Goal: Information Seeking & Learning: Learn about a topic

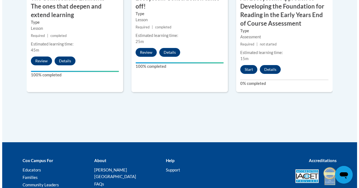
scroll to position [582, 0]
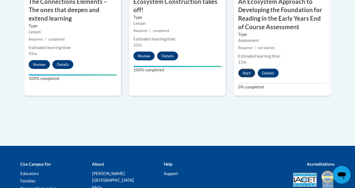
click at [252, 69] on button "Start" at bounding box center [246, 73] width 17 height 9
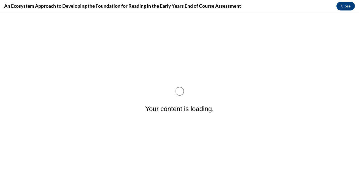
scroll to position [0, 0]
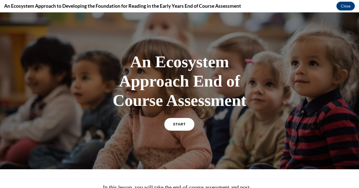
click at [180, 126] on link "START" at bounding box center [179, 124] width 30 height 13
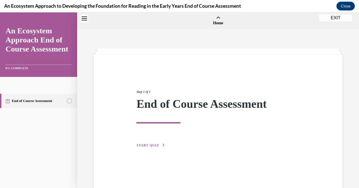
scroll to position [17, 0]
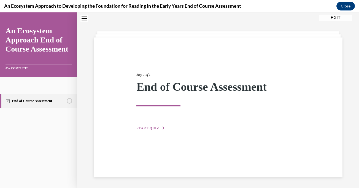
click at [156, 127] on span "START QUIZ" at bounding box center [147, 128] width 23 height 4
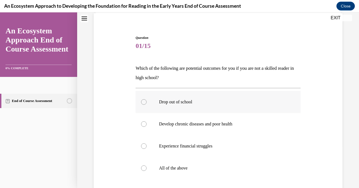
scroll to position [43, 0]
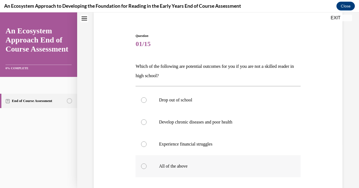
click at [143, 166] on div at bounding box center [144, 166] width 6 height 6
click at [143, 166] on input "All of the above" at bounding box center [144, 166] width 6 height 6
radio input "true"
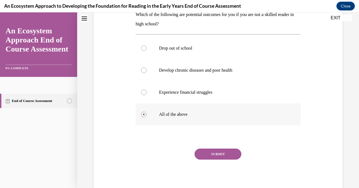
scroll to position [112, 0]
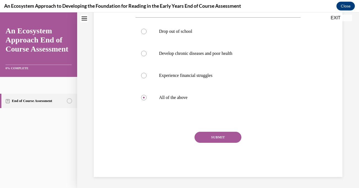
click at [222, 137] on button "SUBMIT" at bounding box center [217, 137] width 47 height 11
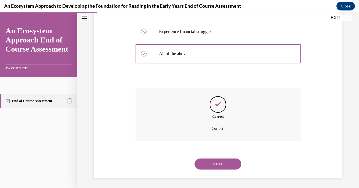
scroll to position [156, 0]
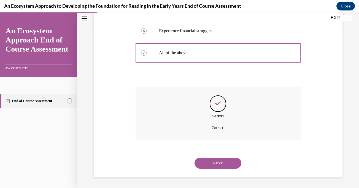
click at [220, 165] on button "NEXT" at bounding box center [217, 163] width 47 height 11
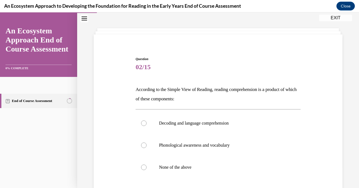
scroll to position [21, 0]
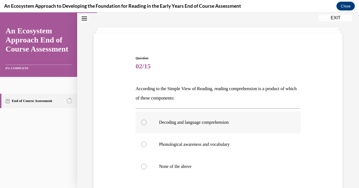
click at [143, 123] on div at bounding box center [144, 123] width 6 height 6
click at [143, 123] on input "Decoding and language comprehension" at bounding box center [144, 123] width 6 height 6
radio input "true"
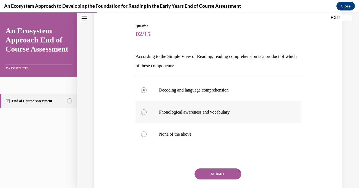
scroll to position [90, 0]
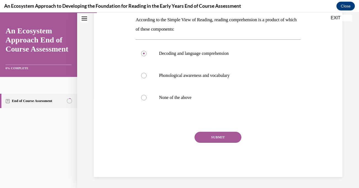
click at [224, 139] on button "SUBMIT" at bounding box center [217, 137] width 47 height 11
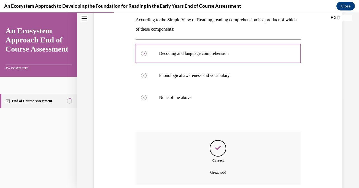
scroll to position [134, 0]
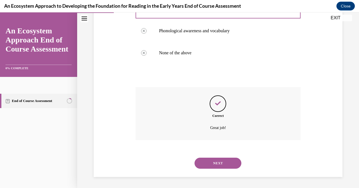
click at [221, 166] on button "NEXT" at bounding box center [217, 163] width 47 height 11
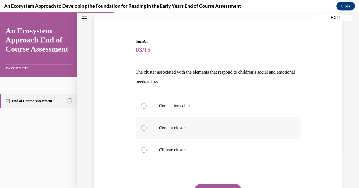
scroll to position [37, 0]
click at [142, 152] on div at bounding box center [144, 151] width 6 height 6
click at [142, 152] on input "Climate cluster" at bounding box center [144, 151] width 6 height 6
radio input "true"
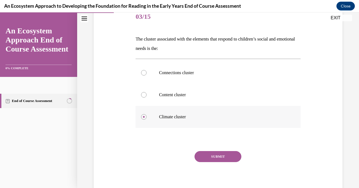
scroll to position [90, 0]
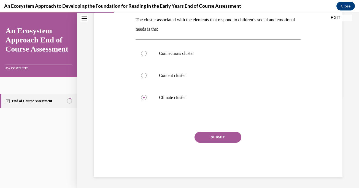
click at [224, 138] on button "SUBMIT" at bounding box center [217, 137] width 47 height 11
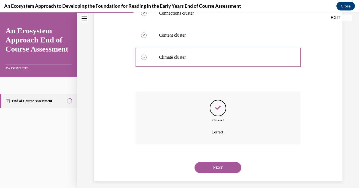
scroll to position [134, 0]
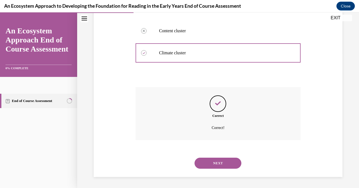
click at [219, 164] on button "NEXT" at bounding box center [217, 163] width 47 height 11
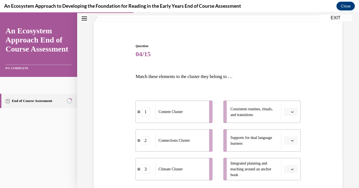
scroll to position [37, 0]
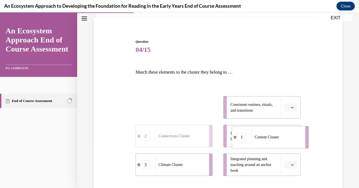
drag, startPoint x: 144, startPoint y: 111, endPoint x: 238, endPoint y: 140, distance: 98.5
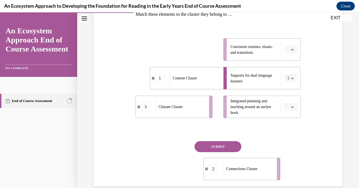
scroll to position [105, 0]
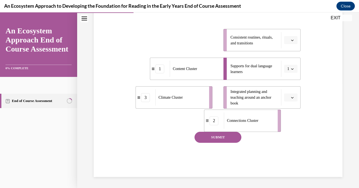
drag, startPoint x: 199, startPoint y: 111, endPoint x: 269, endPoint y: 114, distance: 69.5
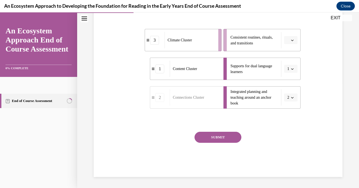
drag, startPoint x: 196, startPoint y: 47, endPoint x: 208, endPoint y: 47, distance: 11.6
click at [208, 47] on div "Climate Cluster" at bounding box center [189, 40] width 50 height 16
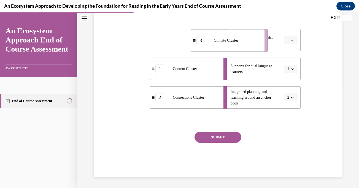
drag, startPoint x: 208, startPoint y: 47, endPoint x: 280, endPoint y: 41, distance: 72.1
click at [268, 41] on li "3 Climate Cluster" at bounding box center [229, 40] width 77 height 22
click at [214, 138] on button "SUBMIT" at bounding box center [217, 137] width 47 height 11
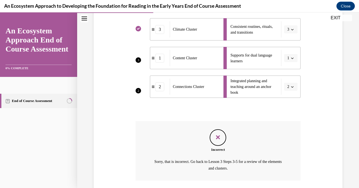
scroll to position [106, 0]
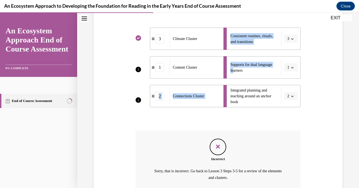
drag, startPoint x: 201, startPoint y: 68, endPoint x: 230, endPoint y: 71, distance: 29.6
click at [230, 71] on div "3 2 3 Climate Cluster 1 Content Cluster 2 Connections Cluster Consistent routin…" at bounding box center [218, 62] width 165 height 91
click at [188, 71] on div "Content Cluster" at bounding box center [195, 67] width 50 height 16
drag, startPoint x: 152, startPoint y: 94, endPoint x: 230, endPoint y: 102, distance: 78.3
click at [230, 102] on div "3 2 3 Climate Cluster 1 Content Cluster 2 Connections Cluster Consistent routin…" at bounding box center [218, 62] width 165 height 91
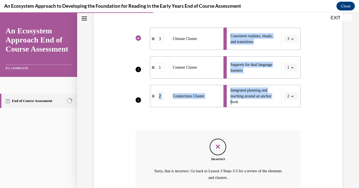
click at [176, 101] on div "Connections Cluster" at bounding box center [195, 96] width 50 height 16
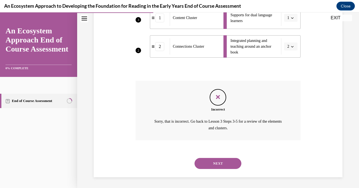
scroll to position [156, 0]
click at [218, 98] on icon "Feedback" at bounding box center [218, 97] width 8 height 8
click at [222, 161] on button "NEXT" at bounding box center [217, 163] width 47 height 11
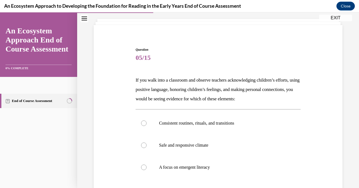
scroll to position [30, 0]
click at [142, 148] on label "Safe and responsive climate" at bounding box center [218, 145] width 165 height 22
click at [142, 148] on input "Safe and responsive climate" at bounding box center [144, 145] width 6 height 6
radio input "true"
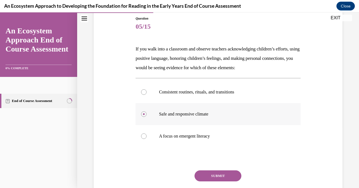
scroll to position [99, 0]
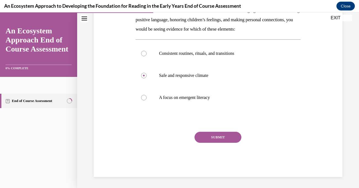
click at [220, 136] on button "SUBMIT" at bounding box center [217, 137] width 47 height 11
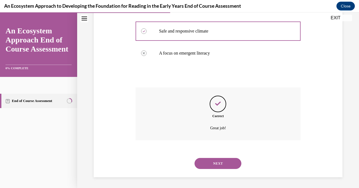
scroll to position [144, 0]
click at [220, 163] on button "NEXT" at bounding box center [217, 163] width 47 height 11
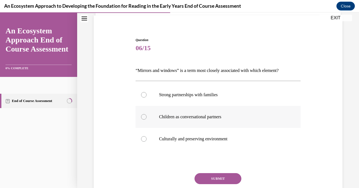
scroll to position [39, 0]
click at [144, 140] on div at bounding box center [144, 139] width 6 height 6
click at [144, 140] on input "Culturally and preserving environment" at bounding box center [144, 139] width 6 height 6
radio input "true"
click at [215, 179] on button "SUBMIT" at bounding box center [217, 178] width 47 height 11
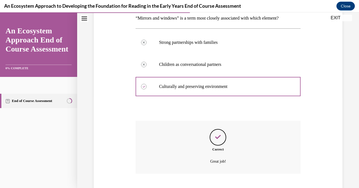
scroll to position [125, 0]
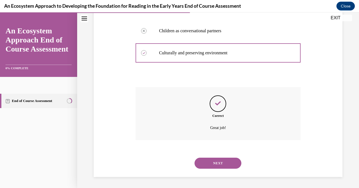
click at [213, 165] on button "NEXT" at bounding box center [217, 163] width 47 height 11
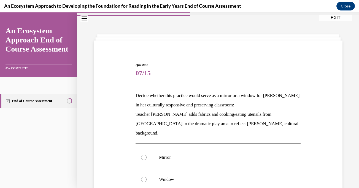
scroll to position [20, 0]
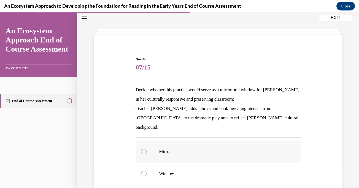
click at [144, 149] on div at bounding box center [144, 152] width 6 height 6
click at [144, 149] on input "Mirror" at bounding box center [144, 152] width 6 height 6
radio input "true"
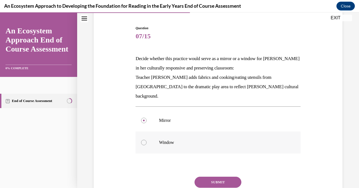
scroll to position [86, 0]
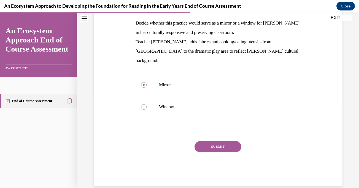
click at [222, 141] on button "SUBMIT" at bounding box center [217, 146] width 47 height 11
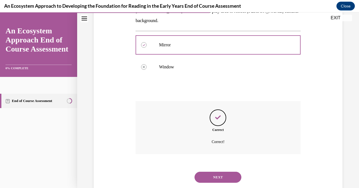
scroll to position [131, 0]
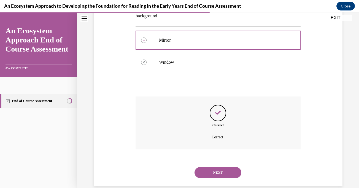
click at [219, 167] on button "NEXT" at bounding box center [217, 172] width 47 height 11
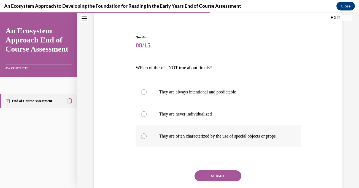
scroll to position [42, 0]
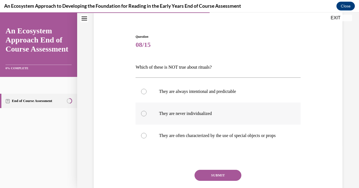
click at [145, 117] on label "They are never individualized" at bounding box center [218, 113] width 165 height 22
click at [145, 116] on input "They are never individualized" at bounding box center [144, 114] width 6 height 6
radio input "true"
click at [213, 179] on button "SUBMIT" at bounding box center [217, 175] width 47 height 11
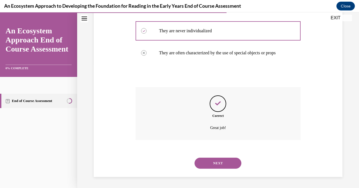
scroll to position [131, 0]
click at [221, 163] on button "NEXT" at bounding box center [217, 163] width 47 height 11
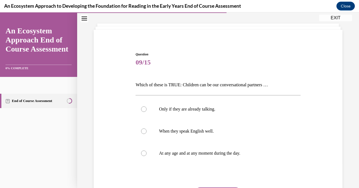
scroll to position [25, 0]
click at [143, 154] on div at bounding box center [144, 154] width 6 height 6
click at [143, 154] on input "At any age and at any moment during the day." at bounding box center [144, 154] width 6 height 6
radio input "true"
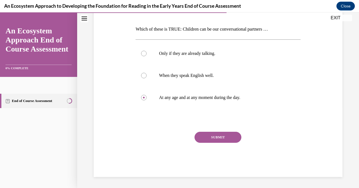
click at [222, 137] on button "SUBMIT" at bounding box center [217, 137] width 47 height 11
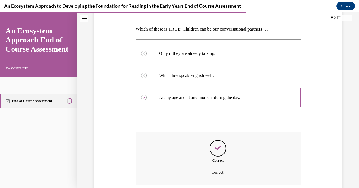
scroll to position [125, 0]
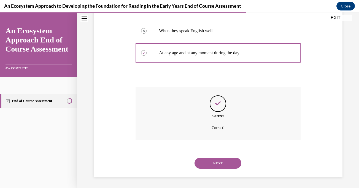
click at [219, 164] on button "NEXT" at bounding box center [217, 163] width 47 height 11
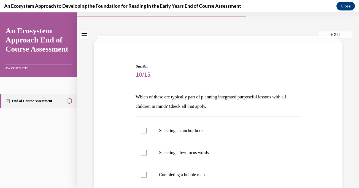
scroll to position [13, 0]
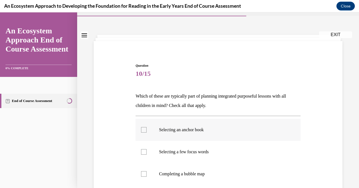
click at [144, 130] on div at bounding box center [144, 130] width 6 height 6
click at [144, 130] on input "Selecting an anchor book" at bounding box center [144, 130] width 6 height 6
checkbox input "true"
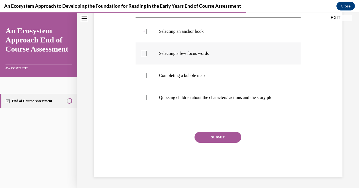
scroll to position [117, 0]
click at [218, 133] on button "SUBMIT" at bounding box center [217, 137] width 47 height 11
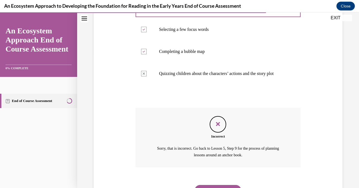
scroll to position [169, 0]
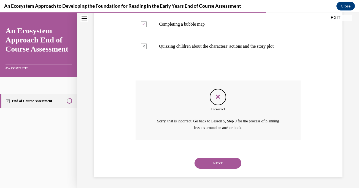
click at [220, 162] on button "NEXT" at bounding box center [217, 163] width 47 height 11
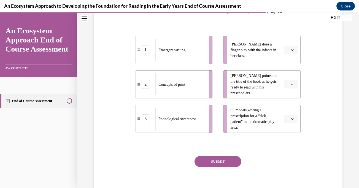
scroll to position [97, 0]
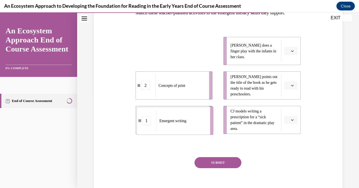
drag, startPoint x: 185, startPoint y: 64, endPoint x: 186, endPoint y: 135, distance: 70.3
click at [186, 132] on div "Emergent writing" at bounding box center [181, 121] width 50 height 22
drag, startPoint x: 186, startPoint y: 59, endPoint x: 185, endPoint y: 129, distance: 70.2
click at [185, 123] on span "Emergent writing" at bounding box center [171, 121] width 27 height 4
drag, startPoint x: 185, startPoint y: 66, endPoint x: 183, endPoint y: 136, distance: 70.5
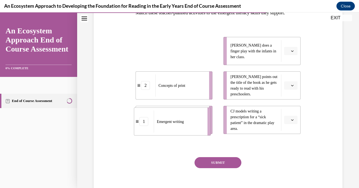
click at [183, 133] on div "Emergent writing" at bounding box center [179, 121] width 50 height 22
drag, startPoint x: 173, startPoint y: 56, endPoint x: 171, endPoint y: 128, distance: 72.0
click at [171, 128] on div "Emergent writing" at bounding box center [178, 123] width 50 height 22
drag, startPoint x: 171, startPoint y: 66, endPoint x: 171, endPoint y: 133, distance: 67.8
click at [171, 130] on div "Emergent writing" at bounding box center [179, 119] width 50 height 22
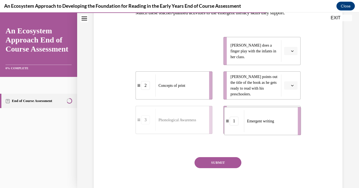
drag, startPoint x: 169, startPoint y: 68, endPoint x: 258, endPoint y: 139, distance: 113.1
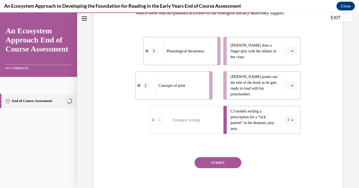
drag, startPoint x: 192, startPoint y: 70, endPoint x: 200, endPoint y: 70, distance: 8.0
click at [200, 62] on div "Phonological Awareness" at bounding box center [188, 51] width 50 height 22
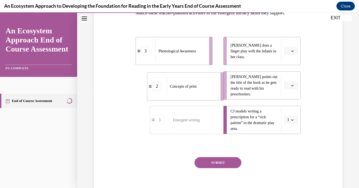
drag, startPoint x: 197, startPoint y: 95, endPoint x: 208, endPoint y: 96, distance: 11.0
click at [208, 96] on div "Concepts of print" at bounding box center [192, 86] width 50 height 22
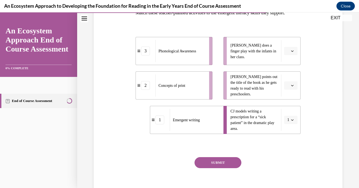
click at [222, 168] on button "SUBMIT" at bounding box center [217, 162] width 47 height 11
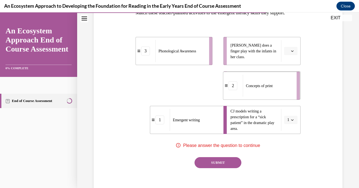
drag, startPoint x: 179, startPoint y: 99, endPoint x: 267, endPoint y: 98, distance: 87.3
click at [267, 97] on div "Concepts of print" at bounding box center [268, 86] width 50 height 22
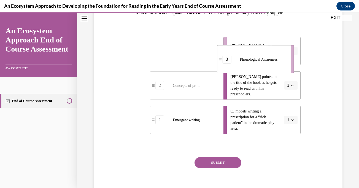
drag, startPoint x: 201, startPoint y: 65, endPoint x: 288, endPoint y: 69, distance: 87.7
click at [287, 69] on div "Phonological Awareness" at bounding box center [262, 59] width 50 height 22
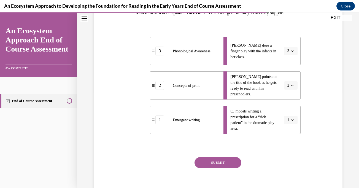
click at [224, 168] on button "SUBMIT" at bounding box center [217, 162] width 47 height 11
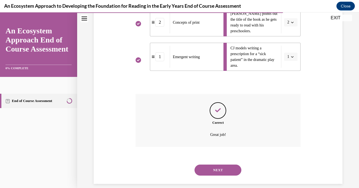
scroll to position [176, 0]
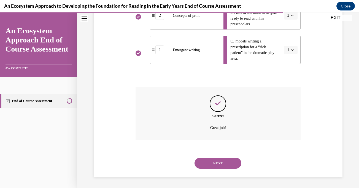
click at [221, 164] on button "NEXT" at bounding box center [217, 163] width 47 height 11
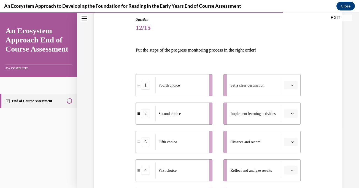
scroll to position [63, 0]
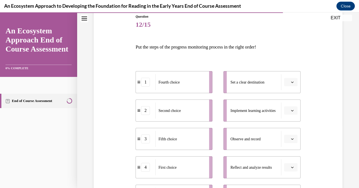
drag, startPoint x: 193, startPoint y: 176, endPoint x: 241, endPoint y: 136, distance: 61.6
click at [206, 159] on div "First choice" at bounding box center [180, 167] width 50 height 16
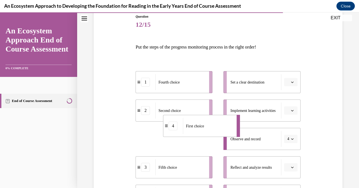
drag, startPoint x: 188, startPoint y: 147, endPoint x: 220, endPoint y: 119, distance: 42.0
click at [220, 119] on div "First choice" at bounding box center [208, 126] width 50 height 16
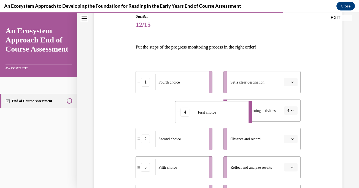
drag, startPoint x: 186, startPoint y: 117, endPoint x: 211, endPoint y: 119, distance: 25.7
click at [211, 119] on div "First choice" at bounding box center [220, 112] width 50 height 16
drag, startPoint x: 169, startPoint y: 119, endPoint x: 155, endPoint y: 118, distance: 14.3
click at [155, 118] on li "4 First choice" at bounding box center [174, 110] width 77 height 22
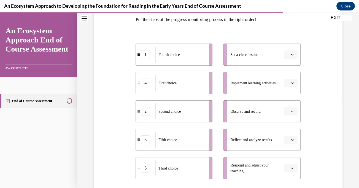
scroll to position [88, 0]
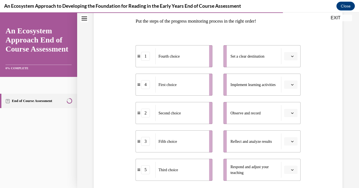
click at [291, 56] on icon "button" at bounding box center [292, 56] width 2 height 1
click at [307, 65] on div "Question 12/15 Put the steps of the progress monitoring process in the right or…" at bounding box center [218, 110] width 252 height 277
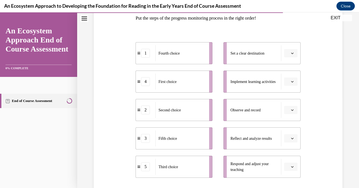
scroll to position [90, 0]
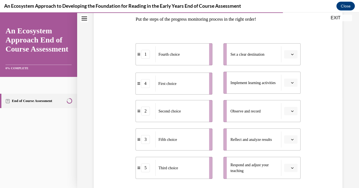
click at [179, 85] on div "First choice" at bounding box center [180, 83] width 50 height 16
drag, startPoint x: 191, startPoint y: 87, endPoint x: 191, endPoint y: 58, distance: 28.7
click at [191, 58] on div "First choice" at bounding box center [182, 54] width 50 height 16
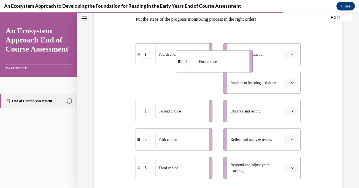
drag, startPoint x: 188, startPoint y: 83, endPoint x: 250, endPoint y: 56, distance: 67.4
click at [246, 56] on div "First choice" at bounding box center [221, 61] width 50 height 16
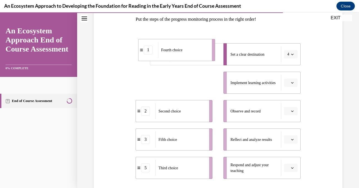
drag, startPoint x: 178, startPoint y: 85, endPoint x: 181, endPoint y: 52, distance: 33.5
click at [181, 52] on span "Fourth choice" at bounding box center [171, 50] width 21 height 6
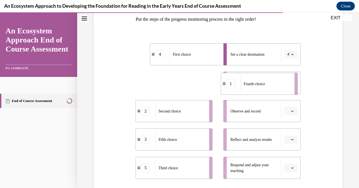
drag, startPoint x: 183, startPoint y: 88, endPoint x: 282, endPoint y: 88, distance: 98.9
click at [282, 88] on div "Fourth choice" at bounding box center [266, 84] width 50 height 16
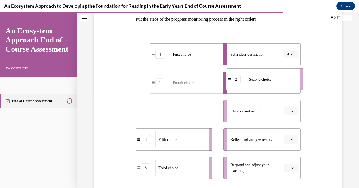
drag, startPoint x: 175, startPoint y: 113, endPoint x: 266, endPoint y: 82, distance: 96.0
click at [266, 82] on span "Second choice" at bounding box center [260, 79] width 22 height 4
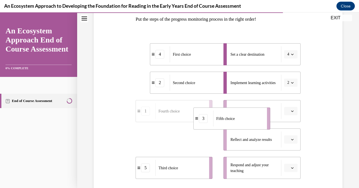
drag, startPoint x: 179, startPoint y: 143, endPoint x: 183, endPoint y: 104, distance: 38.8
click at [213, 110] on div "Fifth choice" at bounding box center [238, 118] width 50 height 16
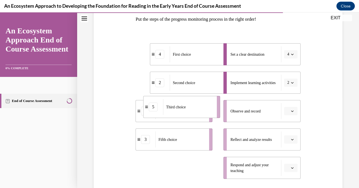
drag, startPoint x: 175, startPoint y: 169, endPoint x: 182, endPoint y: 108, distance: 61.6
click at [182, 108] on span "Third choice" at bounding box center [176, 107] width 20 height 4
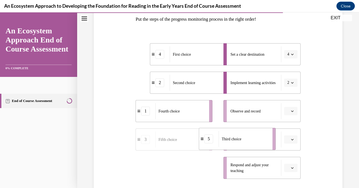
drag, startPoint x: 179, startPoint y: 170, endPoint x: 257, endPoint y: 126, distance: 89.8
click at [255, 131] on div "Third choice" at bounding box center [244, 139] width 50 height 16
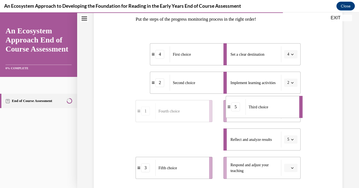
drag, startPoint x: 189, startPoint y: 141, endPoint x: 264, endPoint y: 109, distance: 82.4
click at [264, 109] on span "Third choice" at bounding box center [258, 107] width 20 height 4
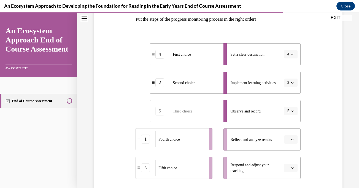
drag, startPoint x: 167, startPoint y: 140, endPoint x: 270, endPoint y: 45, distance: 139.4
click at [260, 51] on div "4 First choice 2 Second choice 5 Third choice 1 Fourth choice 3 Fifth choice Se…" at bounding box center [218, 105] width 165 height 147
drag, startPoint x: 197, startPoint y: 90, endPoint x: 195, endPoint y: 62, distance: 27.6
click at [195, 62] on div "Fourth choice" at bounding box center [193, 55] width 50 height 16
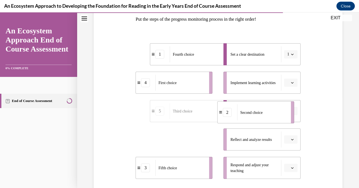
drag, startPoint x: 183, startPoint y: 141, endPoint x: 265, endPoint y: 114, distance: 86.2
click at [265, 114] on div "Second choice" at bounding box center [262, 112] width 50 height 16
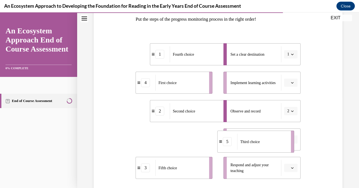
drag, startPoint x: 194, startPoint y: 142, endPoint x: 280, endPoint y: 142, distance: 86.2
click at [280, 142] on div "Third choice" at bounding box center [262, 142] width 50 height 16
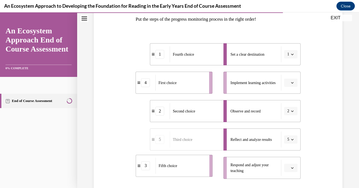
drag, startPoint x: 177, startPoint y: 171, endPoint x: 186, endPoint y: 152, distance: 20.5
click at [186, 158] on div "Fifth choice" at bounding box center [181, 166] width 50 height 16
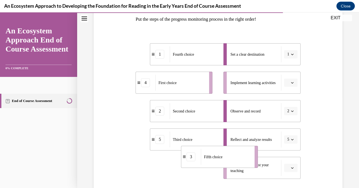
drag, startPoint x: 186, startPoint y: 171, endPoint x: 258, endPoint y: 139, distance: 79.3
click at [251, 149] on div "Fifth choice" at bounding box center [226, 157] width 50 height 16
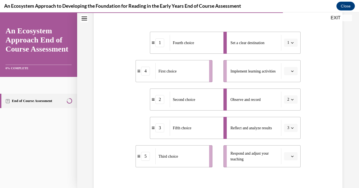
scroll to position [101, 0]
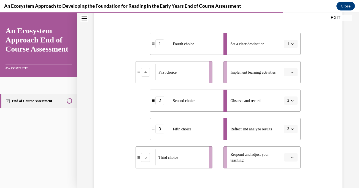
click at [185, 92] on li "2 Second choice" at bounding box center [188, 101] width 77 height 22
drag, startPoint x: 185, startPoint y: 78, endPoint x: 270, endPoint y: 77, distance: 84.3
click at [270, 77] on div "First choice" at bounding box center [265, 72] width 50 height 16
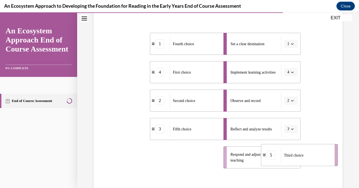
drag, startPoint x: 182, startPoint y: 162, endPoint x: 318, endPoint y: 158, distance: 136.2
click at [318, 158] on div "Third choice" at bounding box center [306, 155] width 50 height 16
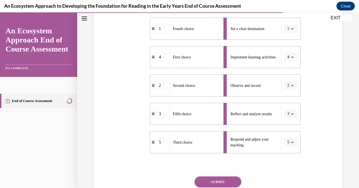
scroll to position [115, 0]
click at [224, 183] on button "SUBMIT" at bounding box center [217, 182] width 47 height 11
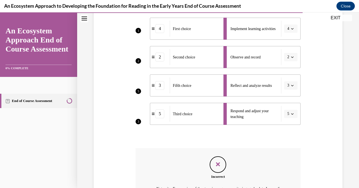
scroll to position [212, 0]
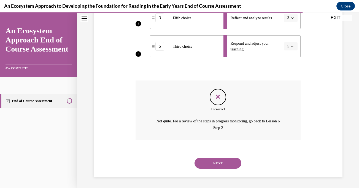
click at [223, 163] on button "NEXT" at bounding box center [217, 163] width 47 height 11
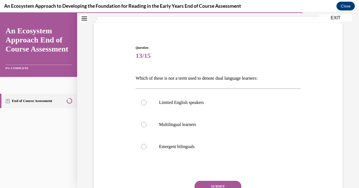
scroll to position [32, 0]
click at [148, 102] on label "Limited English speakers" at bounding box center [218, 102] width 165 height 22
click at [147, 102] on input "Limited English speakers" at bounding box center [144, 102] width 6 height 6
radio input "true"
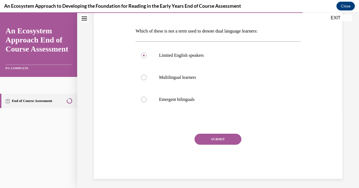
click at [221, 139] on button "SUBMIT" at bounding box center [217, 139] width 47 height 11
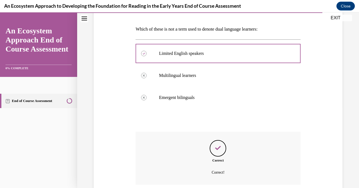
scroll to position [125, 0]
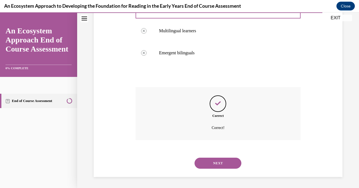
click at [217, 163] on button "NEXT" at bounding box center [217, 163] width 47 height 11
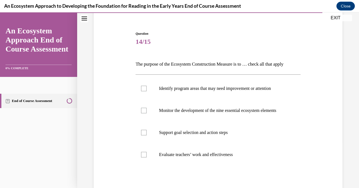
scroll to position [45, 0]
click at [144, 113] on div at bounding box center [144, 111] width 6 height 6
click at [144, 113] on input "Monitor the development of the nine essential ecosystem elements" at bounding box center [144, 111] width 6 height 6
checkbox input "true"
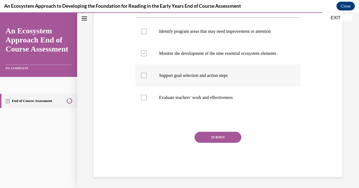
scroll to position [108, 0]
click at [209, 140] on button "SUBMIT" at bounding box center [217, 137] width 47 height 11
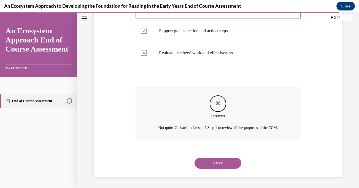
scroll to position [159, 0]
click at [212, 162] on button "NEXT" at bounding box center [217, 163] width 47 height 11
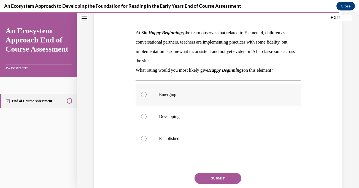
scroll to position [82, 0]
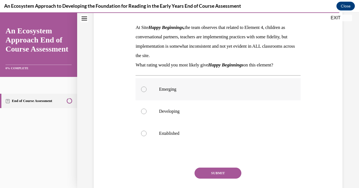
click at [144, 88] on div at bounding box center [144, 89] width 6 height 6
click at [144, 88] on input "Emerging" at bounding box center [144, 89] width 6 height 6
radio input "true"
click at [213, 174] on button "SUBMIT" at bounding box center [217, 172] width 47 height 11
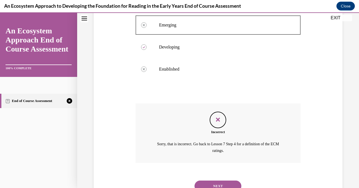
scroll to position [169, 0]
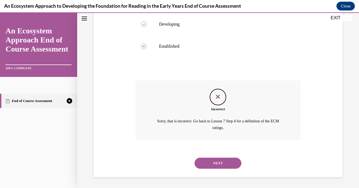
click at [217, 160] on button "NEXT" at bounding box center [217, 163] width 47 height 11
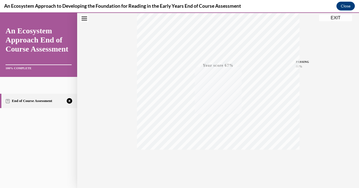
scroll to position [107, 0]
click at [213, 153] on icon "button" at bounding box center [218, 154] width 20 height 6
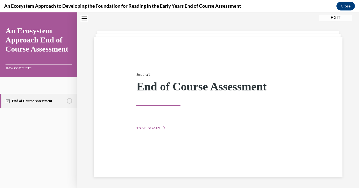
click at [158, 129] on button "TAKE AGAIN" at bounding box center [150, 127] width 29 height 5
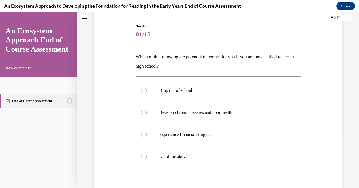
scroll to position [54, 0]
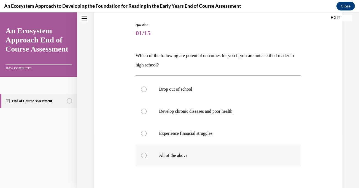
click at [143, 155] on div at bounding box center [144, 156] width 6 height 6
click at [143, 155] on input "All of the above" at bounding box center [144, 156] width 6 height 6
radio input "true"
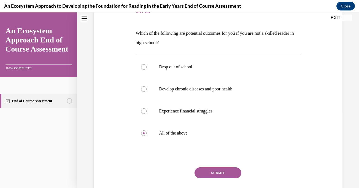
click at [208, 172] on button "SUBMIT" at bounding box center [217, 172] width 47 height 11
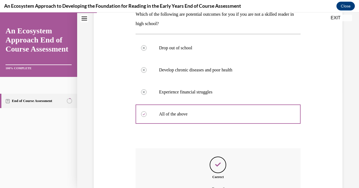
scroll to position [156, 0]
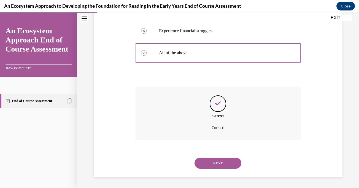
click at [216, 163] on button "NEXT" at bounding box center [217, 163] width 47 height 11
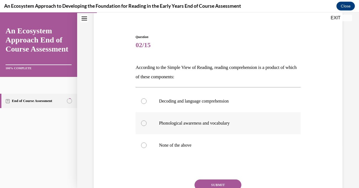
scroll to position [43, 0]
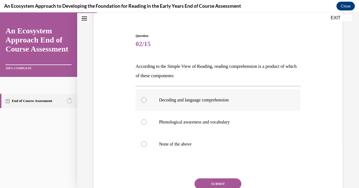
click at [143, 99] on div at bounding box center [144, 100] width 6 height 6
click at [143, 99] on input "Decoding and language comprehension" at bounding box center [144, 100] width 6 height 6
radio input "true"
click at [218, 182] on button "SUBMIT" at bounding box center [217, 183] width 47 height 11
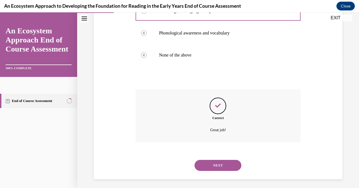
scroll to position [134, 0]
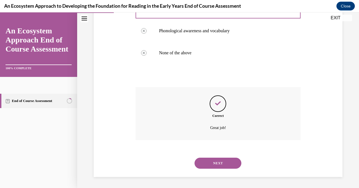
click at [223, 163] on button "NEXT" at bounding box center [217, 163] width 47 height 11
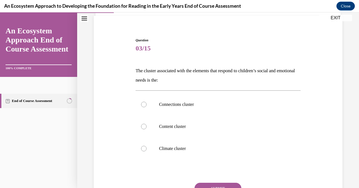
scroll to position [50, 0]
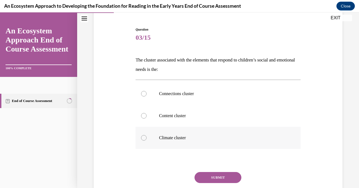
click at [144, 137] on div at bounding box center [144, 138] width 6 height 6
click at [144, 137] on input "Climate cluster" at bounding box center [144, 138] width 6 height 6
radio input "true"
click at [221, 176] on button "SUBMIT" at bounding box center [217, 177] width 47 height 11
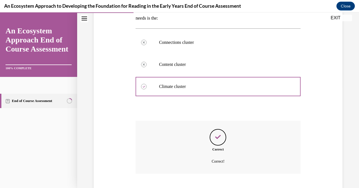
scroll to position [134, 0]
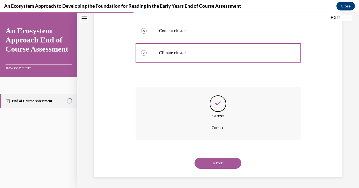
click at [221, 163] on button "NEXT" at bounding box center [217, 163] width 47 height 11
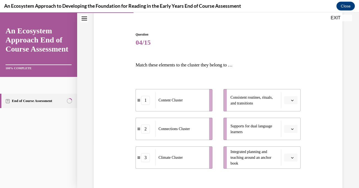
scroll to position [47, 0]
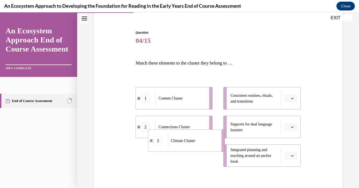
drag, startPoint x: 192, startPoint y: 154, endPoint x: 220, endPoint y: 126, distance: 39.3
click at [212, 133] on div "Climate Cluster" at bounding box center [193, 141] width 50 height 16
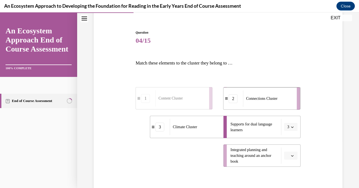
drag, startPoint x: 191, startPoint y: 162, endPoint x: 279, endPoint y: 105, distance: 104.4
click at [279, 105] on div "Connections Cluster" at bounding box center [268, 98] width 50 height 16
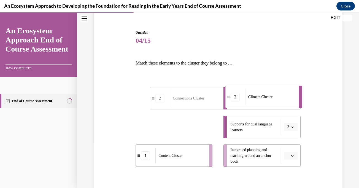
drag, startPoint x: 201, startPoint y: 134, endPoint x: 276, endPoint y: 104, distance: 81.2
click at [276, 104] on div "Climate Cluster" at bounding box center [270, 97] width 50 height 16
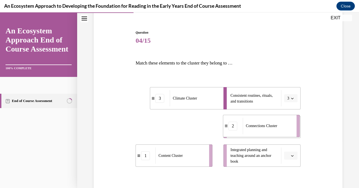
drag, startPoint x: 202, startPoint y: 131, endPoint x: 289, endPoint y: 130, distance: 87.1
click at [289, 130] on div "Connections Cluster" at bounding box center [268, 126] width 50 height 16
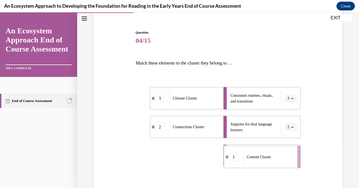
drag, startPoint x: 192, startPoint y: 161, endPoint x: 282, endPoint y: 162, distance: 89.3
click at [282, 163] on div "Content Cluster" at bounding box center [269, 157] width 50 height 16
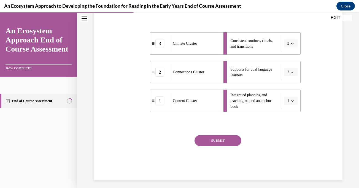
scroll to position [105, 0]
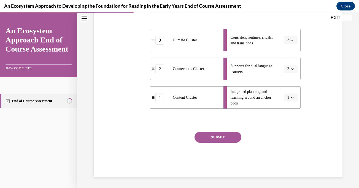
click at [210, 140] on button "SUBMIT" at bounding box center [217, 137] width 47 height 11
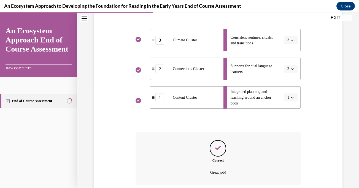
scroll to position [149, 0]
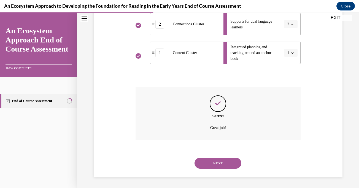
click at [213, 163] on button "NEXT" at bounding box center [217, 163] width 47 height 11
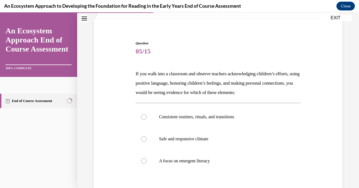
scroll to position [38, 0]
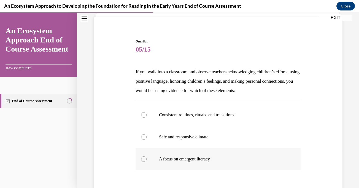
click at [213, 163] on label "A focus on emergent literacy" at bounding box center [218, 159] width 165 height 22
click at [147, 162] on input "A focus on emergent literacy" at bounding box center [144, 159] width 6 height 6
radio input "true"
click at [288, 135] on label "Safe and responsive climate" at bounding box center [218, 137] width 165 height 22
click at [147, 135] on input "Safe and responsive climate" at bounding box center [144, 137] width 6 height 6
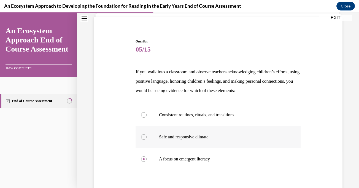
radio input "true"
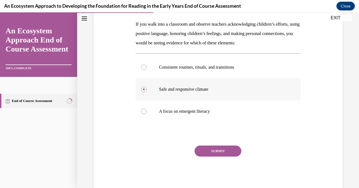
scroll to position [99, 0]
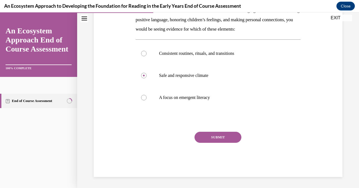
click at [233, 138] on button "SUBMIT" at bounding box center [217, 137] width 47 height 11
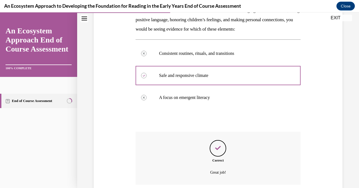
scroll to position [144, 0]
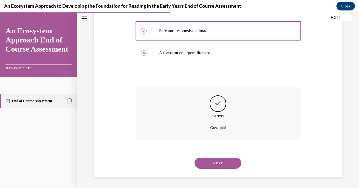
click at [229, 163] on button "NEXT" at bounding box center [217, 163] width 47 height 11
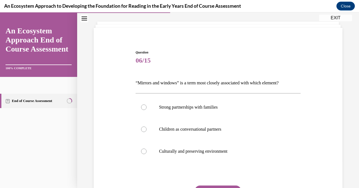
scroll to position [28, 0]
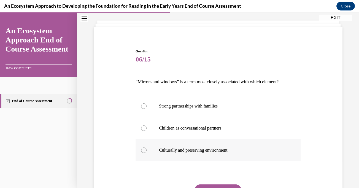
click at [145, 154] on label "Culturally and preserving environment" at bounding box center [218, 150] width 165 height 22
click at [145, 153] on input "Culturally and preserving environment" at bounding box center [144, 150] width 6 height 6
radio input "true"
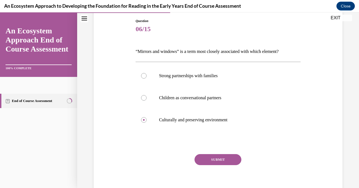
scroll to position [62, 0]
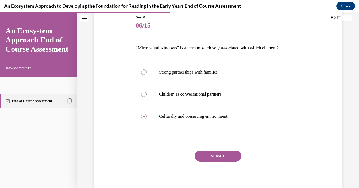
click at [212, 153] on button "SUBMIT" at bounding box center [217, 155] width 47 height 11
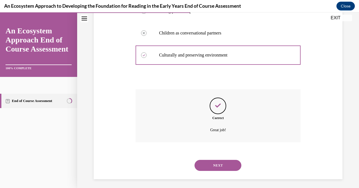
scroll to position [125, 0]
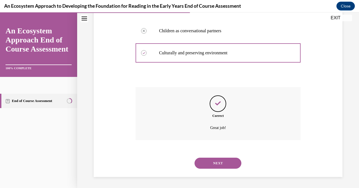
click at [218, 165] on button "NEXT" at bounding box center [217, 163] width 47 height 11
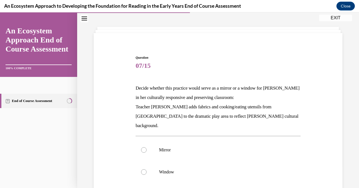
scroll to position [20, 0]
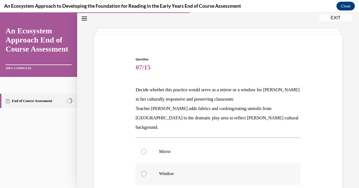
click at [141, 171] on div at bounding box center [144, 174] width 6 height 6
click at [141, 171] on input "Window" at bounding box center [144, 174] width 6 height 6
radio input "true"
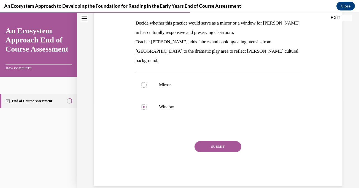
click at [212, 141] on button "SUBMIT" at bounding box center [217, 146] width 47 height 11
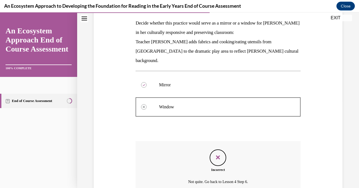
scroll to position [131, 0]
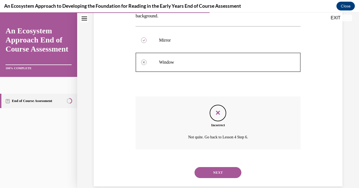
click at [219, 167] on button "NEXT" at bounding box center [217, 172] width 47 height 11
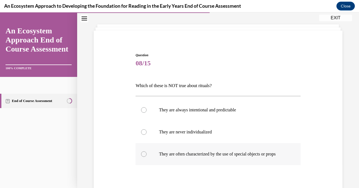
scroll to position [25, 0]
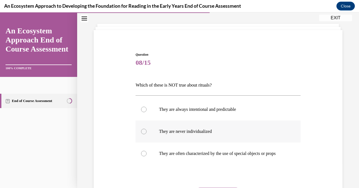
click at [143, 132] on div at bounding box center [144, 132] width 6 height 6
click at [143, 132] on input "They are never individualized" at bounding box center [144, 132] width 6 height 6
radio input "true"
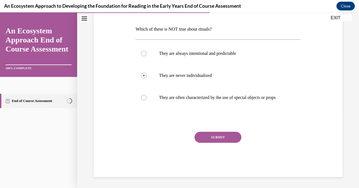
click at [206, 136] on button "SUBMIT" at bounding box center [217, 137] width 47 height 11
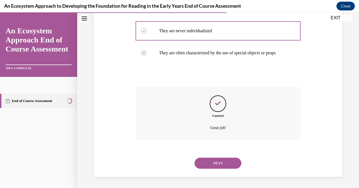
scroll to position [131, 0]
click at [215, 164] on button "NEXT" at bounding box center [217, 163] width 47 height 11
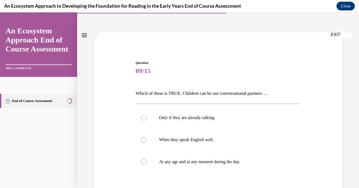
scroll to position [16, 0]
click at [146, 162] on div at bounding box center [144, 162] width 6 height 6
click at [146, 162] on input "At any age and at any moment during the day." at bounding box center [144, 162] width 6 height 6
radio input "true"
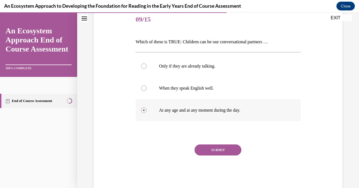
scroll to position [80, 0]
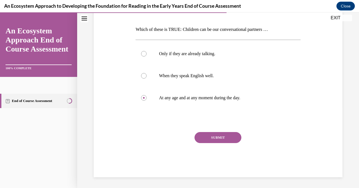
click at [212, 138] on button "SUBMIT" at bounding box center [217, 137] width 47 height 11
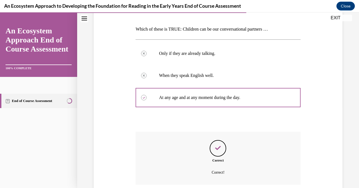
scroll to position [125, 0]
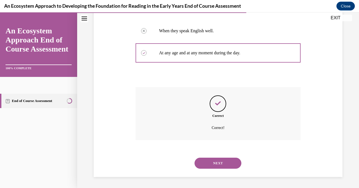
click at [217, 164] on button "NEXT" at bounding box center [217, 163] width 47 height 11
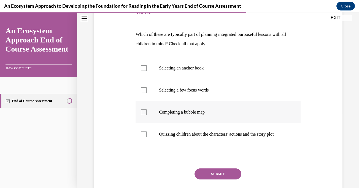
scroll to position [75, 0]
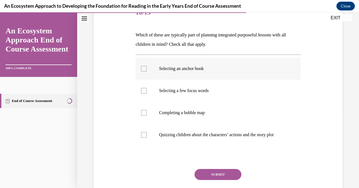
click at [143, 69] on div at bounding box center [144, 69] width 6 height 6
click at [143, 69] on input "Selecting an anchor book" at bounding box center [144, 69] width 6 height 6
checkbox input "true"
click at [141, 88] on div at bounding box center [144, 91] width 6 height 6
click at [141, 88] on input "Selecting a few focus words" at bounding box center [144, 91] width 6 height 6
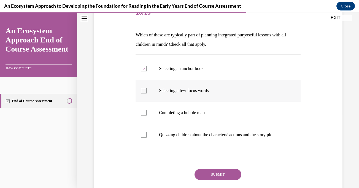
checkbox input "true"
click at [145, 111] on div at bounding box center [144, 113] width 6 height 6
click at [145, 111] on input "Completing a bubble map" at bounding box center [144, 113] width 6 height 6
checkbox input "true"
click at [211, 179] on button "SUBMIT" at bounding box center [217, 174] width 47 height 11
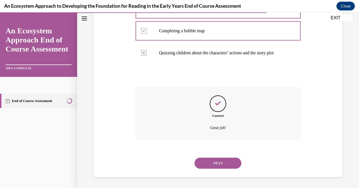
scroll to position [162, 0]
click at [218, 165] on button "NEXT" at bounding box center [217, 163] width 47 height 11
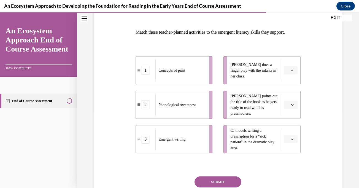
scroll to position [79, 0]
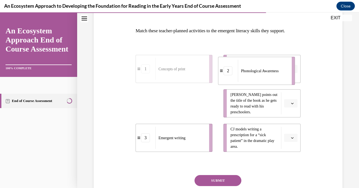
drag, startPoint x: 194, startPoint y: 121, endPoint x: 288, endPoint y: 81, distance: 102.8
click at [288, 81] on li "2 Phonological Awareness" at bounding box center [256, 71] width 77 height 28
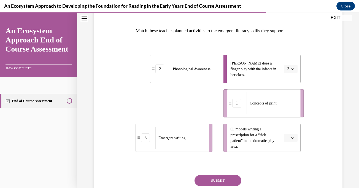
drag, startPoint x: 197, startPoint y: 120, endPoint x: 291, endPoint y: 120, distance: 93.9
click at [291, 114] on div "Concepts of print" at bounding box center [272, 103] width 50 height 22
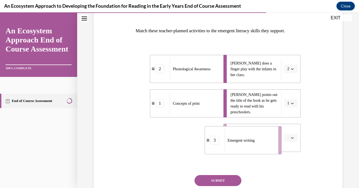
drag, startPoint x: 198, startPoint y: 151, endPoint x: 292, endPoint y: 155, distance: 93.7
click at [292, 152] on div "2 Phonological Awareness 1 Concepts of print 3 Emergent writing [PERSON_NAME] d…" at bounding box center [218, 98] width 165 height 108
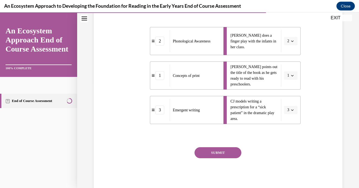
scroll to position [106, 0]
click at [221, 159] on button "SUBMIT" at bounding box center [217, 153] width 47 height 11
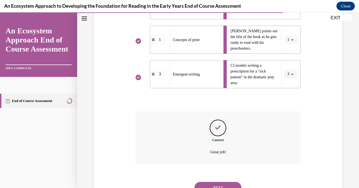
scroll to position [176, 0]
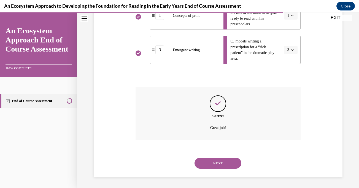
click at [221, 166] on button "NEXT" at bounding box center [217, 163] width 47 height 11
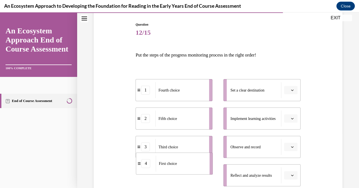
scroll to position [59, 0]
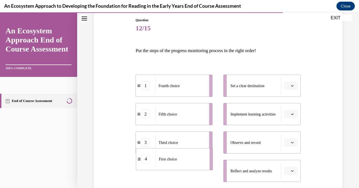
drag, startPoint x: 183, startPoint y: 177, endPoint x: 189, endPoint y: 129, distance: 48.6
click at [189, 151] on div "First choice" at bounding box center [181, 159] width 50 height 16
drag, startPoint x: 174, startPoint y: 175, endPoint x: 341, endPoint y: 83, distance: 190.5
click at [210, 159] on div "First choice" at bounding box center [185, 167] width 50 height 16
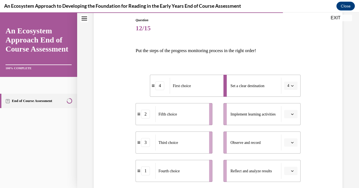
scroll to position [62, 0]
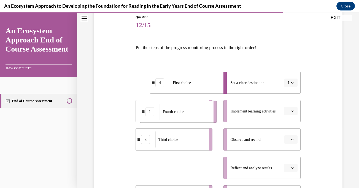
drag, startPoint x: 184, startPoint y: 175, endPoint x: 184, endPoint y: 109, distance: 65.8
click at [184, 109] on div "Fourth choice" at bounding box center [185, 112] width 50 height 16
drag, startPoint x: 180, startPoint y: 169, endPoint x: 272, endPoint y: 110, distance: 109.4
click at [272, 110] on span "Fourth choice" at bounding box center [260, 108] width 21 height 4
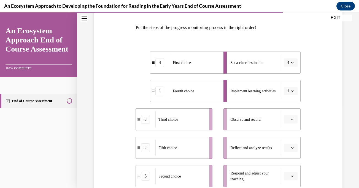
scroll to position [88, 0]
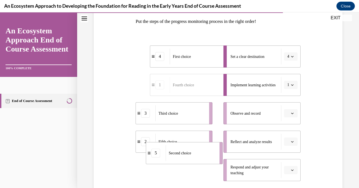
drag, startPoint x: 179, startPoint y: 179, endPoint x: 209, endPoint y: 120, distance: 66.5
click at [208, 145] on div "Second choice" at bounding box center [191, 153] width 50 height 16
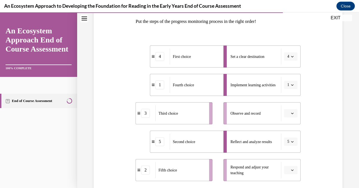
click at [170, 172] on span "Fifth choice" at bounding box center [167, 170] width 18 height 4
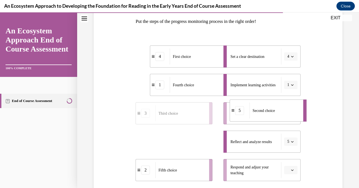
drag, startPoint x: 192, startPoint y: 144, endPoint x: 272, endPoint y: 113, distance: 85.5
click at [272, 113] on span "Second choice" at bounding box center [264, 111] width 22 height 4
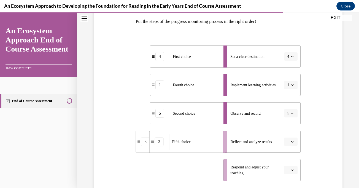
drag, startPoint x: 158, startPoint y: 172, endPoint x: 174, endPoint y: 140, distance: 35.7
click at [174, 142] on span "Fifth choice" at bounding box center [181, 142] width 18 height 4
click at [173, 176] on div "Third choice" at bounding box center [180, 170] width 50 height 16
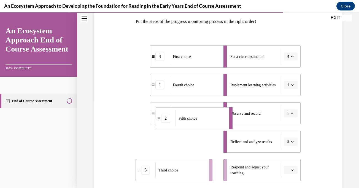
drag, startPoint x: 183, startPoint y: 144, endPoint x: 191, endPoint y: 118, distance: 27.7
click at [191, 118] on div "Fifth choice" at bounding box center [200, 118] width 50 height 16
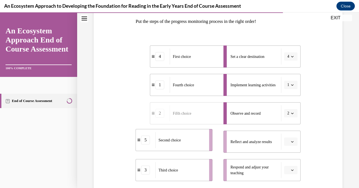
drag, startPoint x: 176, startPoint y: 144, endPoint x: 178, endPoint y: 132, distance: 11.5
click at [178, 138] on span "Second choice" at bounding box center [169, 140] width 22 height 4
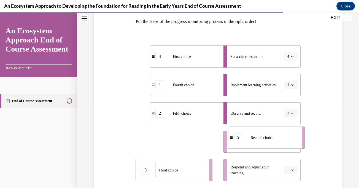
drag, startPoint x: 162, startPoint y: 149, endPoint x: 257, endPoint y: 145, distance: 94.8
click at [257, 145] on div "Second choice" at bounding box center [273, 137] width 50 height 16
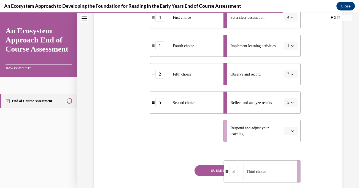
scroll to position [134, 0]
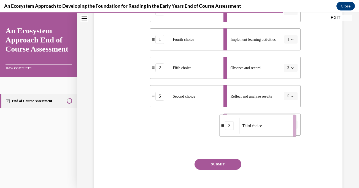
drag, startPoint x: 191, startPoint y: 173, endPoint x: 275, endPoint y: 122, distance: 98.5
click at [275, 122] on div "Third choice" at bounding box center [264, 126] width 50 height 16
click at [225, 164] on button "SUBMIT" at bounding box center [217, 164] width 47 height 11
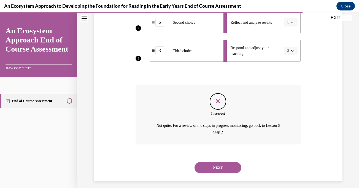
scroll to position [212, 0]
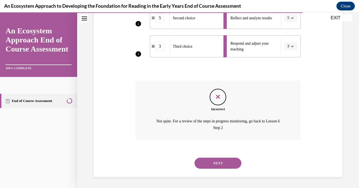
click at [223, 164] on button "NEXT" at bounding box center [217, 163] width 47 height 11
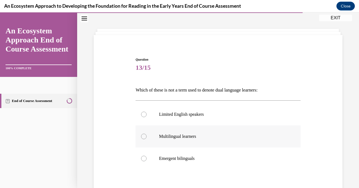
scroll to position [22, 0]
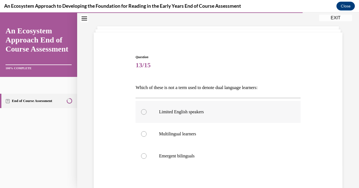
click at [147, 112] on label "Limited English speakers" at bounding box center [218, 112] width 165 height 22
click at [147, 112] on input "Limited English speakers" at bounding box center [144, 112] width 6 height 6
radio input "true"
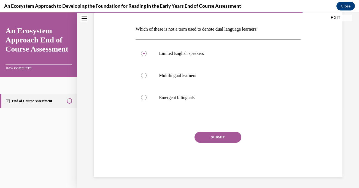
click at [209, 138] on button "SUBMIT" at bounding box center [217, 137] width 47 height 11
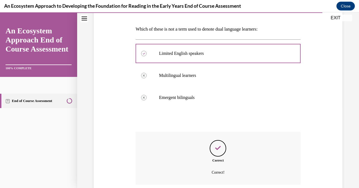
scroll to position [125, 0]
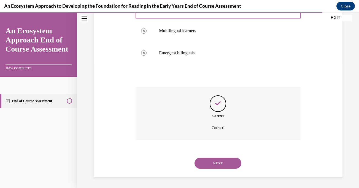
click at [213, 165] on button "NEXT" at bounding box center [217, 163] width 47 height 11
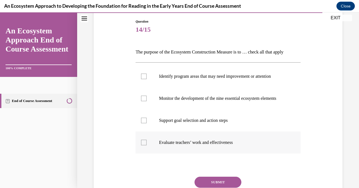
scroll to position [57, 0]
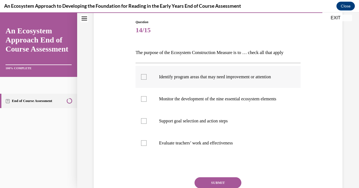
click at [145, 78] on div at bounding box center [144, 77] width 6 height 6
click at [145, 78] on input "Identify program areas that may need improvement or attention" at bounding box center [144, 77] width 6 height 6
checkbox input "true"
click at [145, 102] on div at bounding box center [144, 99] width 6 height 6
click at [145, 102] on input "Monitor the development of the nine essential ecosystem elements" at bounding box center [144, 99] width 6 height 6
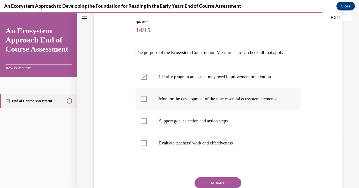
checkbox input "true"
click at [144, 146] on div at bounding box center [144, 143] width 6 height 6
click at [144, 146] on input "Evaluate teachers’ work and effectiveness" at bounding box center [144, 143] width 6 height 6
checkbox input "true"
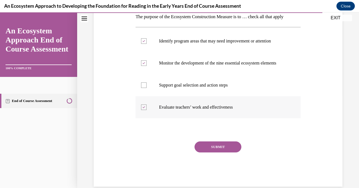
scroll to position [108, 0]
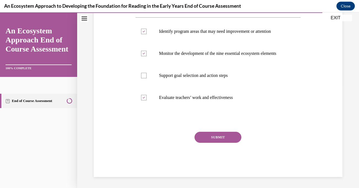
click at [225, 136] on button "SUBMIT" at bounding box center [217, 137] width 47 height 11
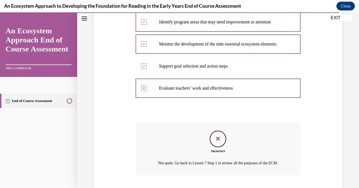
scroll to position [159, 0]
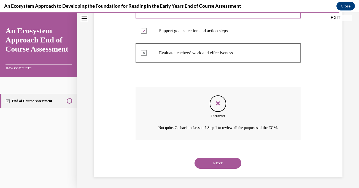
click at [222, 165] on button "NEXT" at bounding box center [217, 163] width 47 height 11
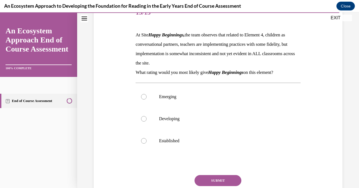
scroll to position [75, 0]
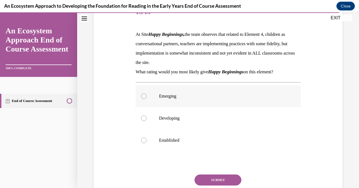
click at [143, 96] on div at bounding box center [144, 96] width 6 height 6
click at [143, 96] on input "Emerging" at bounding box center [144, 96] width 6 height 6
radio input "true"
click at [218, 179] on button "SUBMIT" at bounding box center [217, 179] width 47 height 11
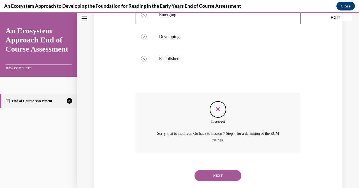
scroll to position [162, 0]
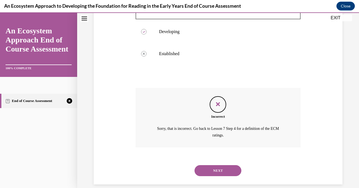
click at [217, 169] on button "NEXT" at bounding box center [217, 170] width 47 height 11
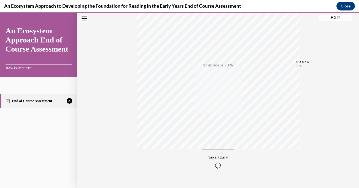
scroll to position [107, 0]
